Goal: Task Accomplishment & Management: Complete application form

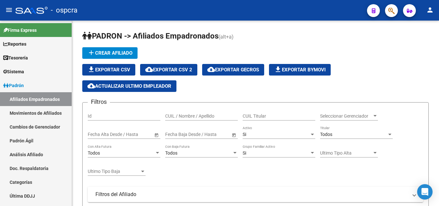
scroll to position [289, 0]
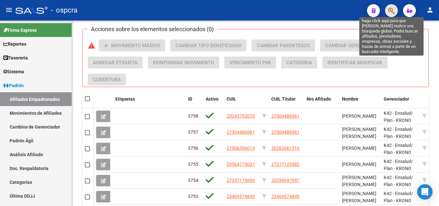
click at [391, 8] on icon "button" at bounding box center [391, 10] width 6 height 7
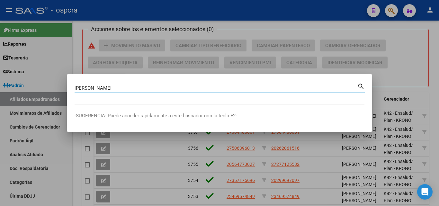
type input "[PERSON_NAME]"
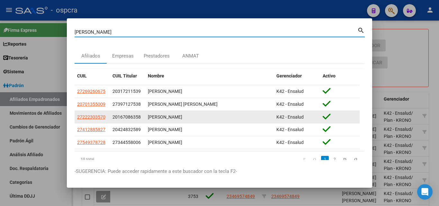
scroll to position [19, 0]
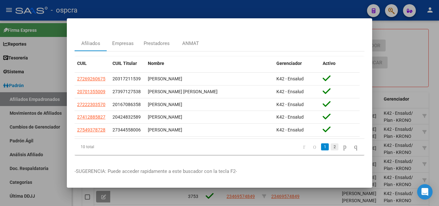
click at [330, 143] on link "2" at bounding box center [334, 146] width 8 height 7
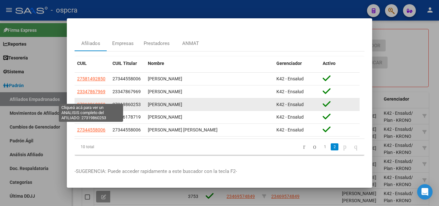
click at [96, 102] on span "27319860253" at bounding box center [91, 104] width 28 height 5
type textarea "27319860253"
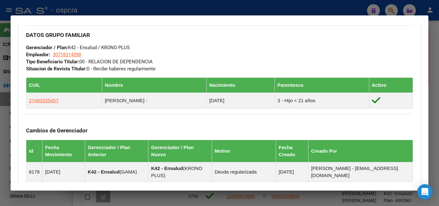
scroll to position [394, 0]
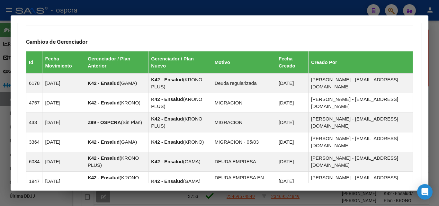
click at [0, 146] on div at bounding box center [219, 103] width 439 height 206
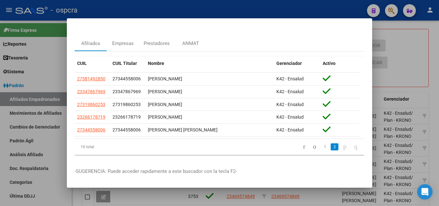
click at [0, 50] on div at bounding box center [219, 103] width 439 height 206
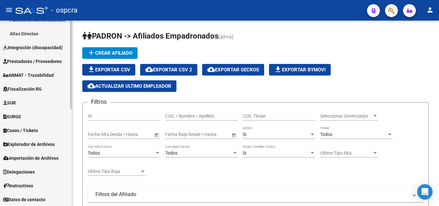
scroll to position [204, 0]
click at [42, 143] on span "Explorador de Archivos" at bounding box center [28, 143] width 51 height 7
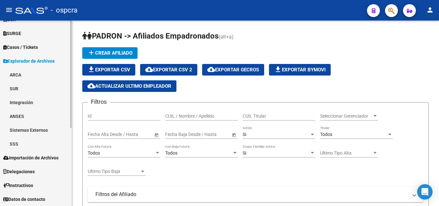
scroll to position [135, 0]
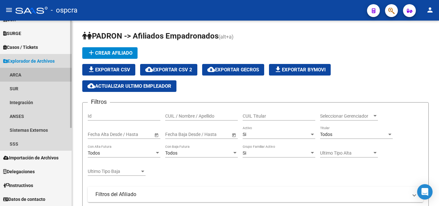
click at [21, 77] on link "ARCA" at bounding box center [36, 75] width 72 height 14
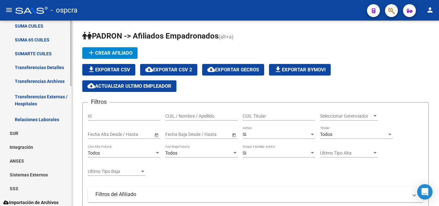
scroll to position [295, 0]
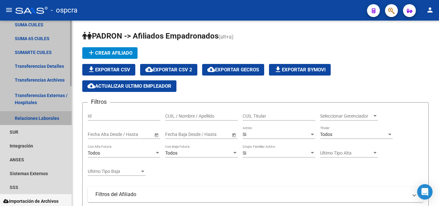
click at [54, 118] on link "Relaciones Laborales" at bounding box center [36, 118] width 72 height 14
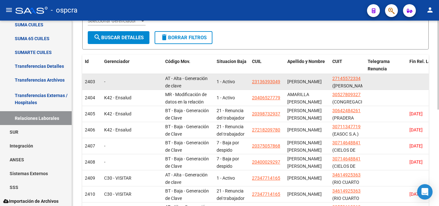
scroll to position [128, 0]
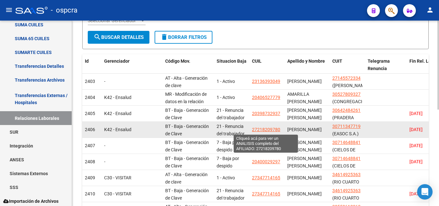
click at [265, 129] on span "27218209780" at bounding box center [266, 129] width 28 height 5
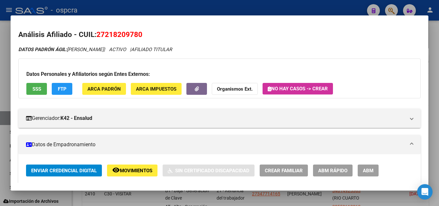
click at [125, 169] on span "Movimientos" at bounding box center [136, 171] width 32 height 6
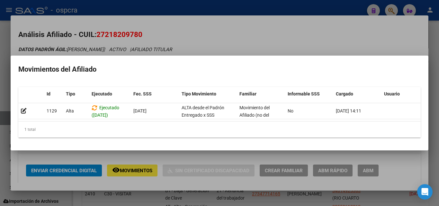
click at [0, 110] on div at bounding box center [219, 103] width 439 height 206
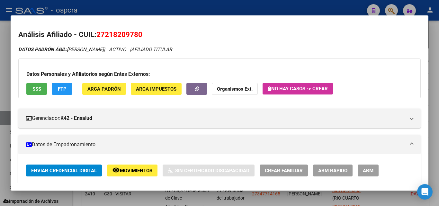
click at [0, 108] on div at bounding box center [219, 103] width 439 height 206
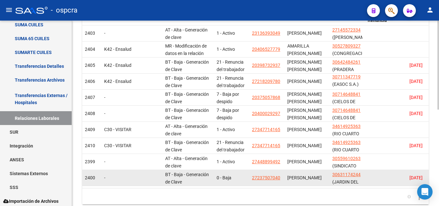
scroll to position [201, 0]
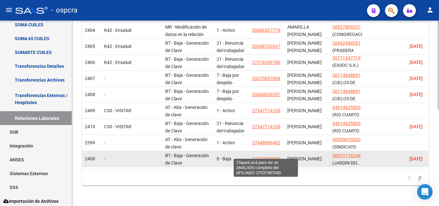
click at [270, 156] on span "27237507040" at bounding box center [266, 158] width 28 height 5
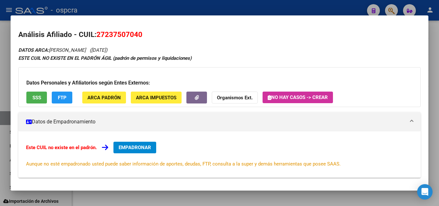
click at [0, 133] on div at bounding box center [219, 103] width 439 height 206
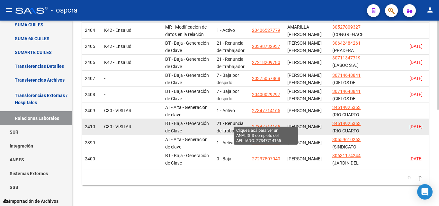
click at [269, 124] on span "27347714165" at bounding box center [266, 126] width 28 height 5
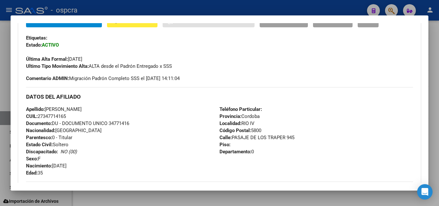
scroll to position [161, 0]
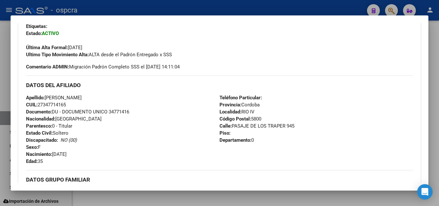
click at [0, 110] on div at bounding box center [219, 103] width 439 height 206
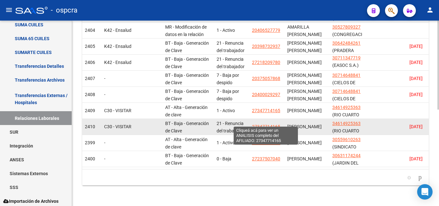
click at [265, 124] on span "27347714165" at bounding box center [266, 126] width 28 height 5
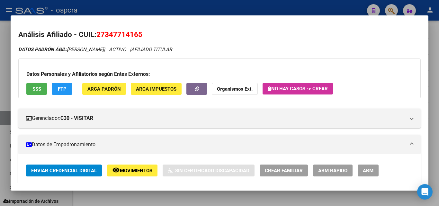
click at [7, 113] on div at bounding box center [219, 103] width 439 height 206
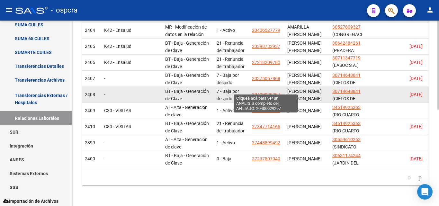
click at [273, 92] on span "20400029297" at bounding box center [266, 94] width 28 height 5
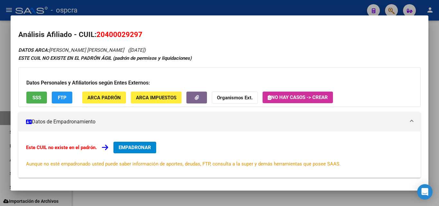
click at [3, 95] on div at bounding box center [219, 103] width 439 height 206
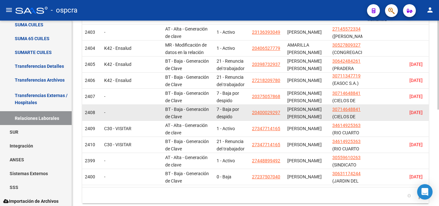
scroll to position [169, 0]
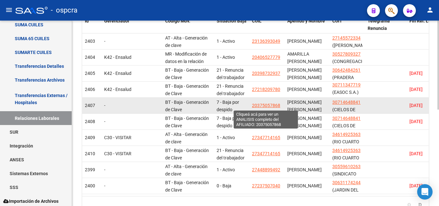
click at [266, 106] on span "20375057868" at bounding box center [266, 105] width 28 height 5
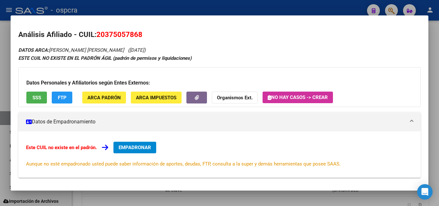
click at [2, 74] on div at bounding box center [219, 103] width 439 height 206
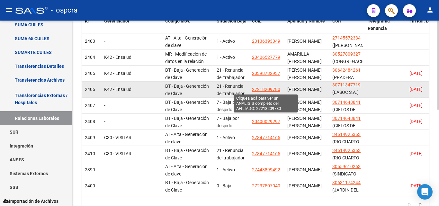
click at [266, 88] on span "27218209780" at bounding box center [266, 89] width 28 height 5
type textarea "27218209780"
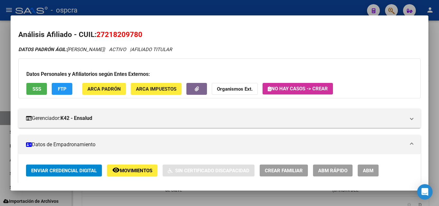
click at [1, 60] on div at bounding box center [219, 103] width 439 height 206
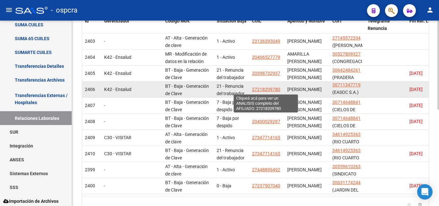
click at [256, 88] on span "27218209780" at bounding box center [266, 89] width 28 height 5
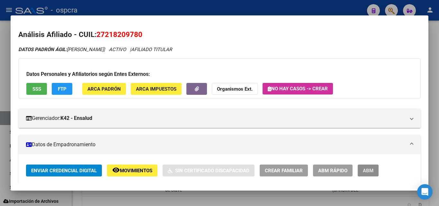
click at [375, 168] on button "ABM" at bounding box center [367, 170] width 21 height 12
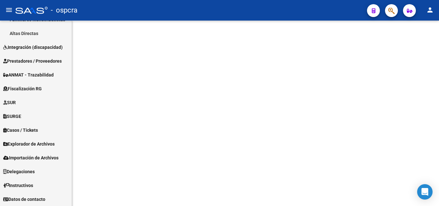
scroll to position [204, 0]
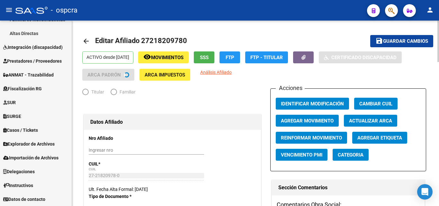
radio input "true"
type input "30-71134771-9"
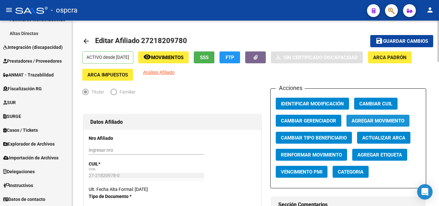
click at [389, 119] on span "Agregar Movimiento" at bounding box center [377, 121] width 53 height 6
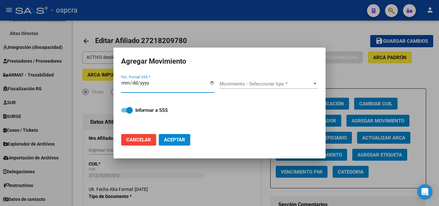
click at [211, 84] on input "Fec. Formal SSS *" at bounding box center [167, 85] width 93 height 10
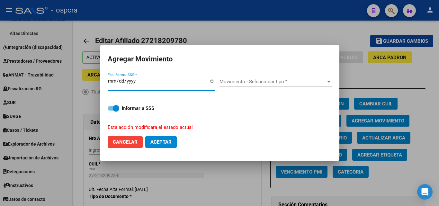
click at [315, 80] on span "Movimiento - Seleccionar tipo *" at bounding box center [272, 82] width 106 height 6
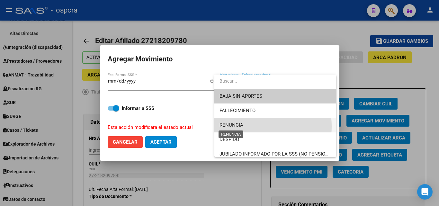
click at [241, 126] on span "RENUNCIA" at bounding box center [231, 125] width 24 height 6
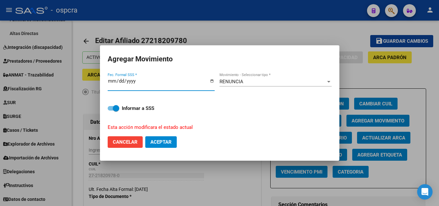
click at [211, 81] on input "[DATE]" at bounding box center [161, 83] width 107 height 10
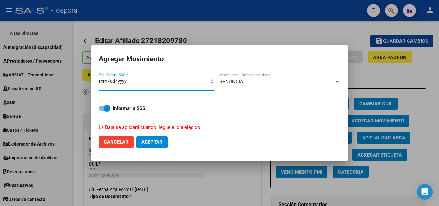
type input "[DATE]"
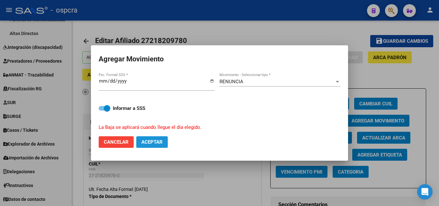
click at [162, 141] on span "Aceptar" at bounding box center [151, 142] width 21 height 6
checkbox input "false"
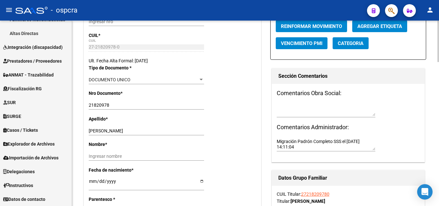
scroll to position [0, 0]
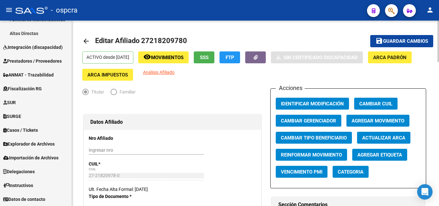
click at [86, 40] on mat-icon "arrow_back" at bounding box center [86, 41] width 8 height 8
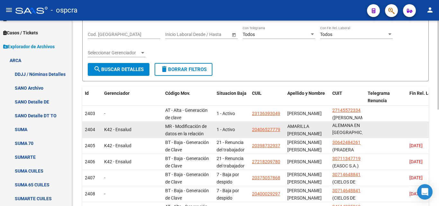
scroll to position [1, 0]
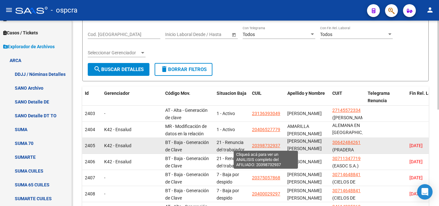
click at [268, 146] on span "20398732937" at bounding box center [266, 145] width 28 height 5
type textarea "20398732937"
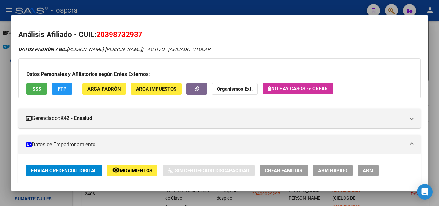
click at [0, 113] on div at bounding box center [219, 103] width 439 height 206
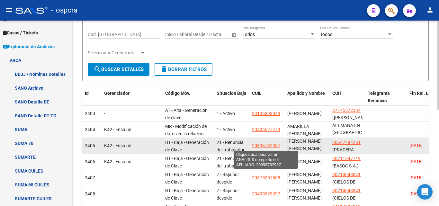
click at [271, 146] on span "20398732937" at bounding box center [266, 145] width 28 height 5
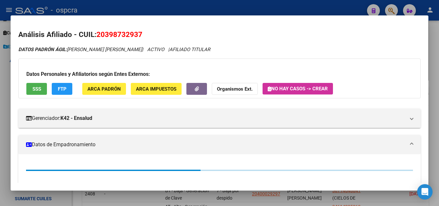
click at [0, 86] on div at bounding box center [219, 103] width 439 height 206
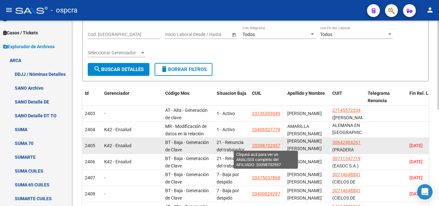
click at [266, 144] on span "20398732937" at bounding box center [266, 145] width 28 height 5
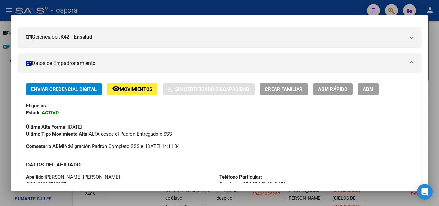
scroll to position [64, 0]
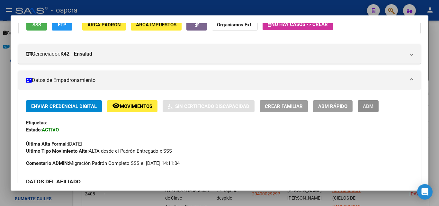
click at [365, 107] on span "ABM" at bounding box center [368, 106] width 11 height 6
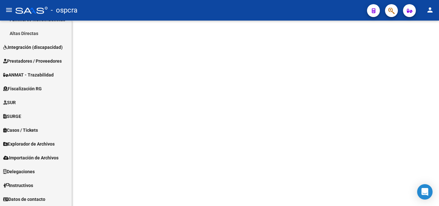
scroll to position [204, 0]
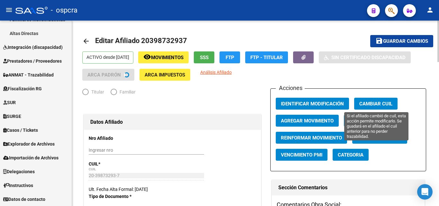
radio input "true"
type input "30-64248426-1"
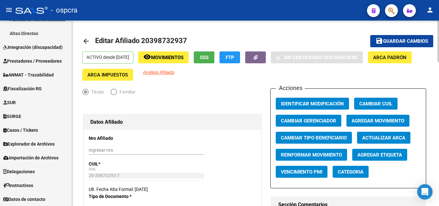
click at [373, 118] on span "Agregar Movimiento" at bounding box center [377, 121] width 53 height 6
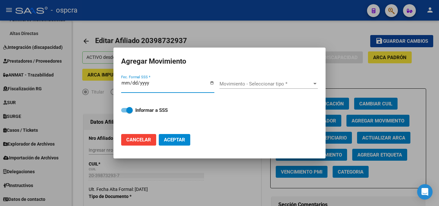
click at [208, 84] on input "Fec. Formal SSS *" at bounding box center [167, 85] width 93 height 10
click at [212, 83] on input "Fec. Formal SSS *" at bounding box center [167, 85] width 93 height 10
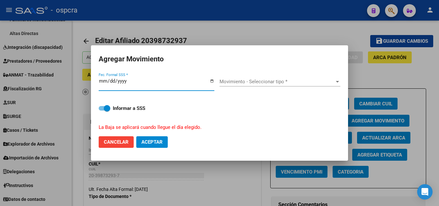
type input "[DATE]"
click at [303, 86] on div "Movimiento - Seleccionar tipo * Movimiento - Seleccionar tipo *" at bounding box center [279, 82] width 121 height 10
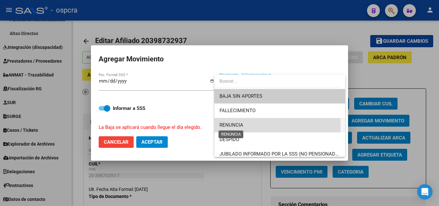
click at [240, 126] on span "RENUNCIA" at bounding box center [231, 125] width 24 height 6
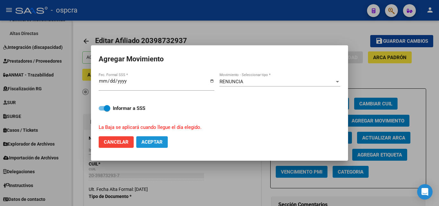
click at [152, 145] on span "Aceptar" at bounding box center [151, 142] width 21 height 6
checkbox input "false"
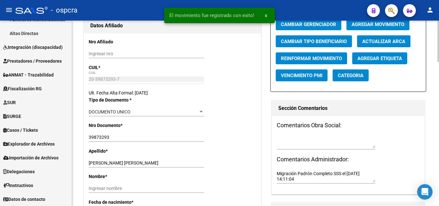
scroll to position [0, 0]
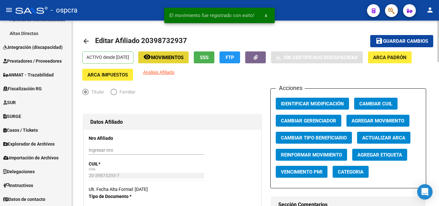
click at [163, 59] on span "Movimientos" at bounding box center [167, 58] width 32 height 6
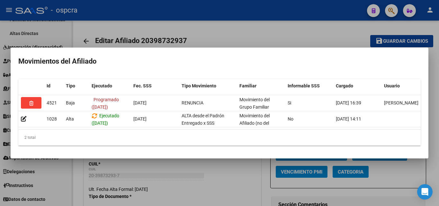
click at [320, 40] on div at bounding box center [219, 103] width 439 height 206
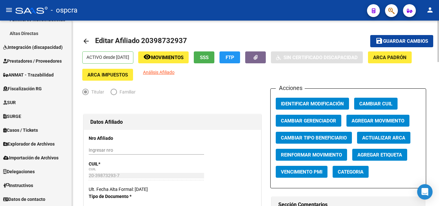
click at [83, 41] on mat-icon "arrow_back" at bounding box center [86, 41] width 8 height 8
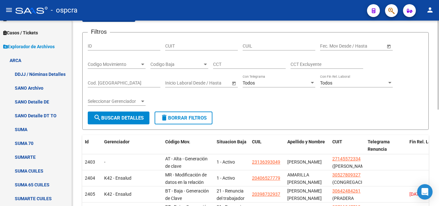
scroll to position [161, 0]
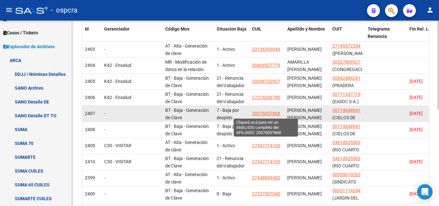
click at [270, 115] on span "20375057868" at bounding box center [266, 113] width 28 height 5
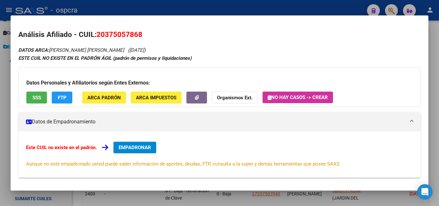
click at [0, 115] on div at bounding box center [219, 103] width 439 height 206
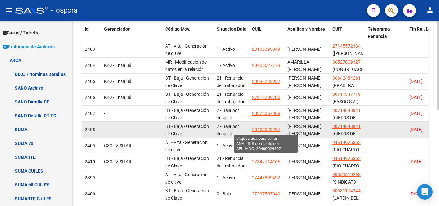
click at [265, 127] on app-link-go-to "20400029297" at bounding box center [266, 129] width 28 height 7
click at [265, 130] on span "20400029297" at bounding box center [266, 129] width 28 height 5
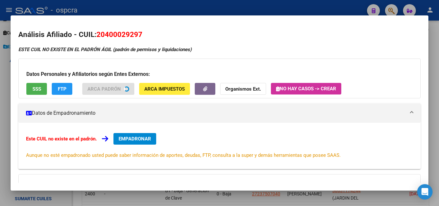
click at [0, 115] on div at bounding box center [219, 103] width 439 height 206
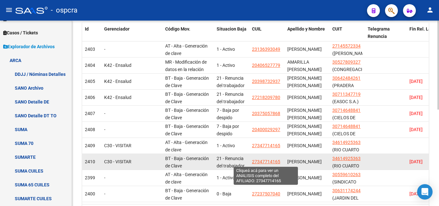
click at [268, 161] on span "27347714165" at bounding box center [266, 161] width 28 height 5
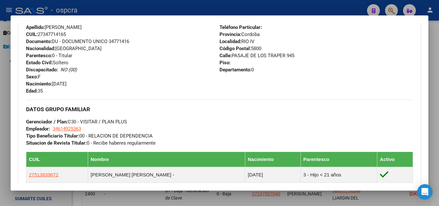
scroll to position [289, 0]
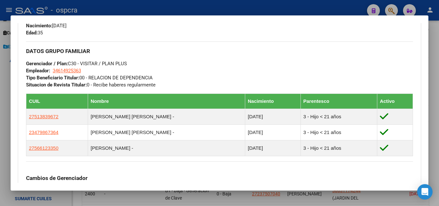
click at [0, 113] on div at bounding box center [219, 103] width 439 height 206
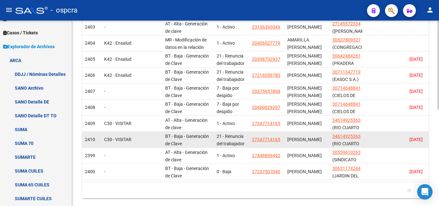
scroll to position [193, 0]
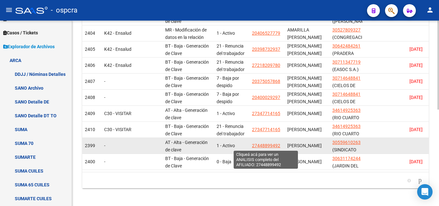
click at [263, 145] on span "27448899492" at bounding box center [266, 145] width 28 height 5
type textarea "27448899492"
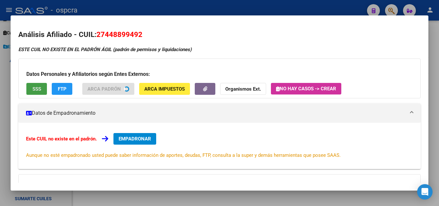
click at [41, 87] on button "SSS" at bounding box center [36, 89] width 21 height 12
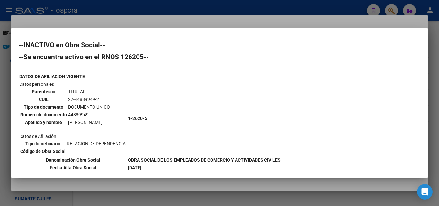
click at [0, 93] on div at bounding box center [219, 103] width 439 height 206
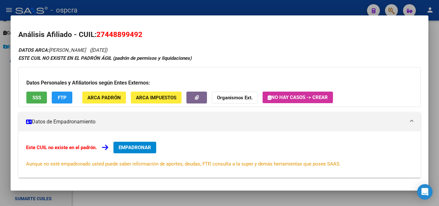
click at [0, 93] on div at bounding box center [219, 103] width 439 height 206
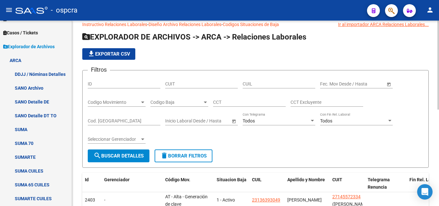
scroll to position [0, 0]
